Goal: Navigation & Orientation: Find specific page/section

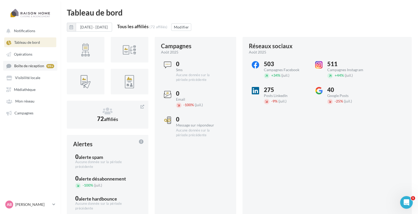
click at [34, 66] on span "Boîte de réception" at bounding box center [29, 66] width 30 height 4
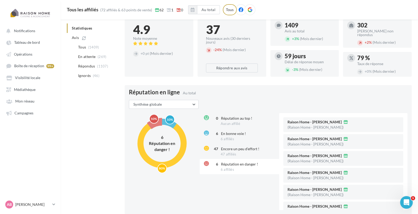
scroll to position [58, 0]
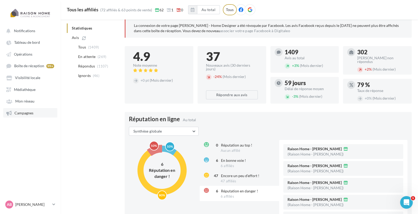
click at [28, 115] on span "Campagnes" at bounding box center [23, 113] width 19 height 4
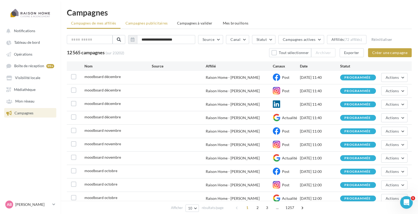
click at [151, 24] on span "Campagnes publicitaires" at bounding box center [147, 23] width 42 height 4
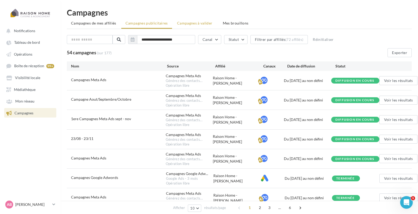
click at [198, 25] on span "Campagnes à valider" at bounding box center [195, 23] width 36 height 5
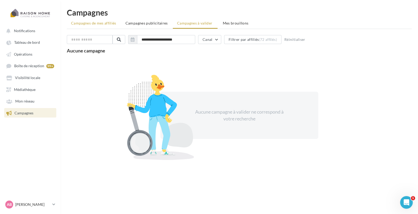
click at [106, 21] on span "Campagnes de mes affiliés" at bounding box center [93, 23] width 45 height 4
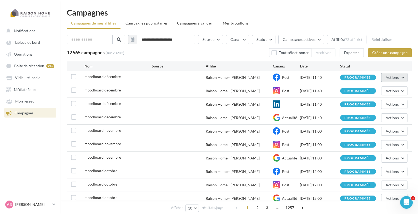
click at [403, 76] on button "Actions" at bounding box center [395, 77] width 26 height 9
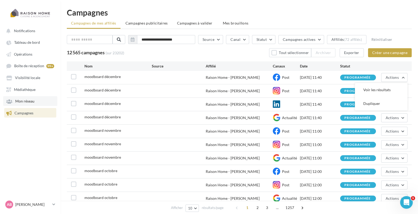
click at [33, 103] on span "Mon réseau" at bounding box center [24, 101] width 19 height 4
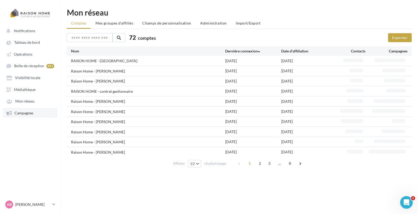
click at [32, 110] on link "Campagnes" at bounding box center [30, 112] width 54 height 9
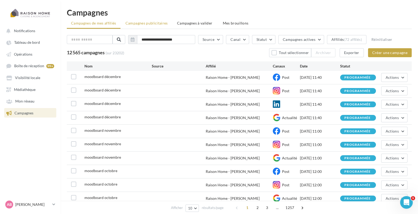
click at [154, 23] on span "Campagnes publicitaires" at bounding box center [147, 23] width 42 height 4
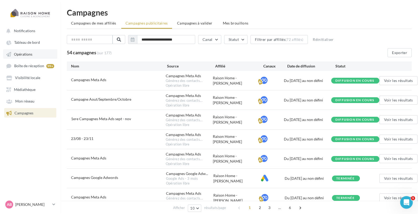
click at [36, 58] on link "Opérations" at bounding box center [30, 53] width 54 height 9
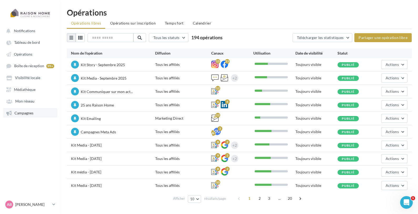
click at [26, 114] on span "Campagnes" at bounding box center [23, 113] width 19 height 4
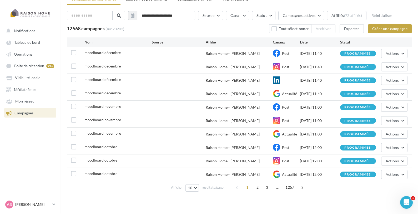
scroll to position [24, 0]
